Goal: Task Accomplishment & Management: Use online tool/utility

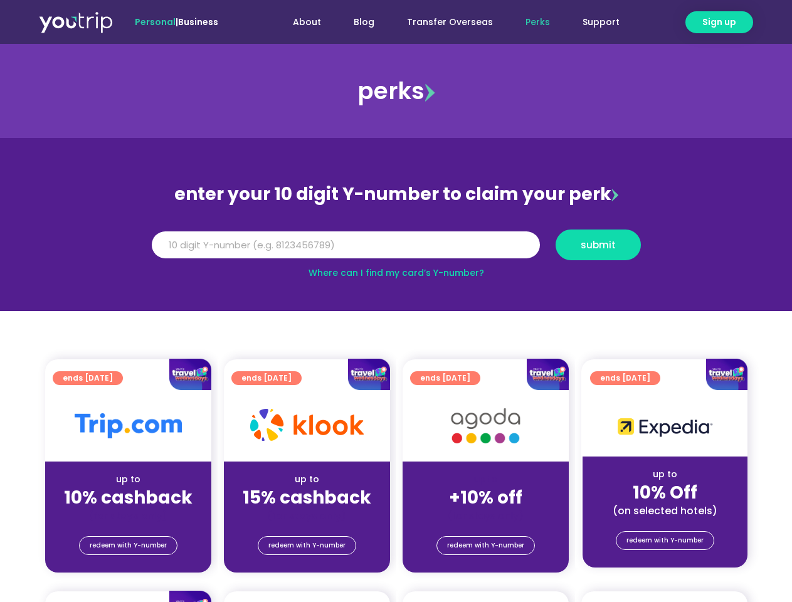
click at [396, 301] on section "enter your 10 digit Y-number to claim your perk Y Number submit Where can I fin…" at bounding box center [396, 224] width 792 height 173
click at [719, 22] on span "Sign up" at bounding box center [719, 22] width 34 height 13
click at [396, 245] on input "Y Number" at bounding box center [346, 245] width 388 height 28
click at [598, 245] on span "submit" at bounding box center [598, 244] width 35 height 9
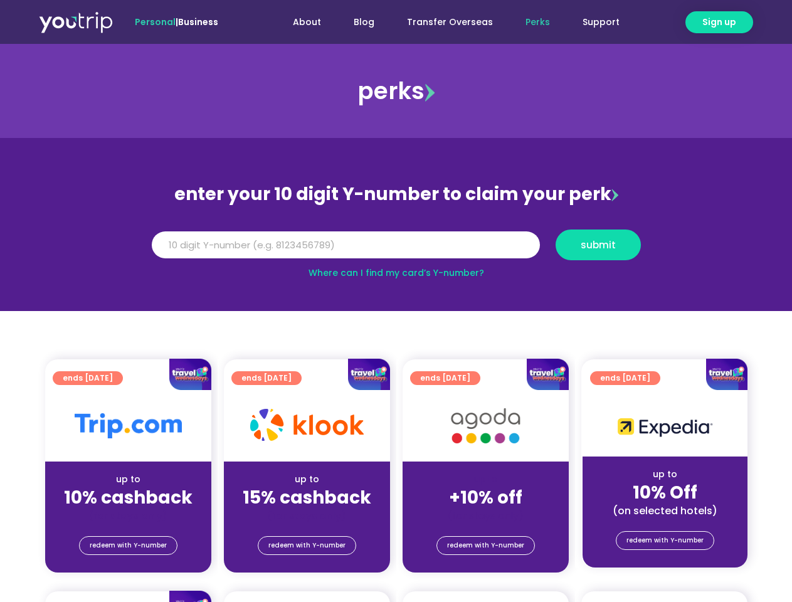
click at [598, 245] on span "submit" at bounding box center [598, 244] width 35 height 9
click at [128, 545] on span "redeem with Y-number" at bounding box center [128, 546] width 77 height 18
